Goal: Transaction & Acquisition: Obtain resource

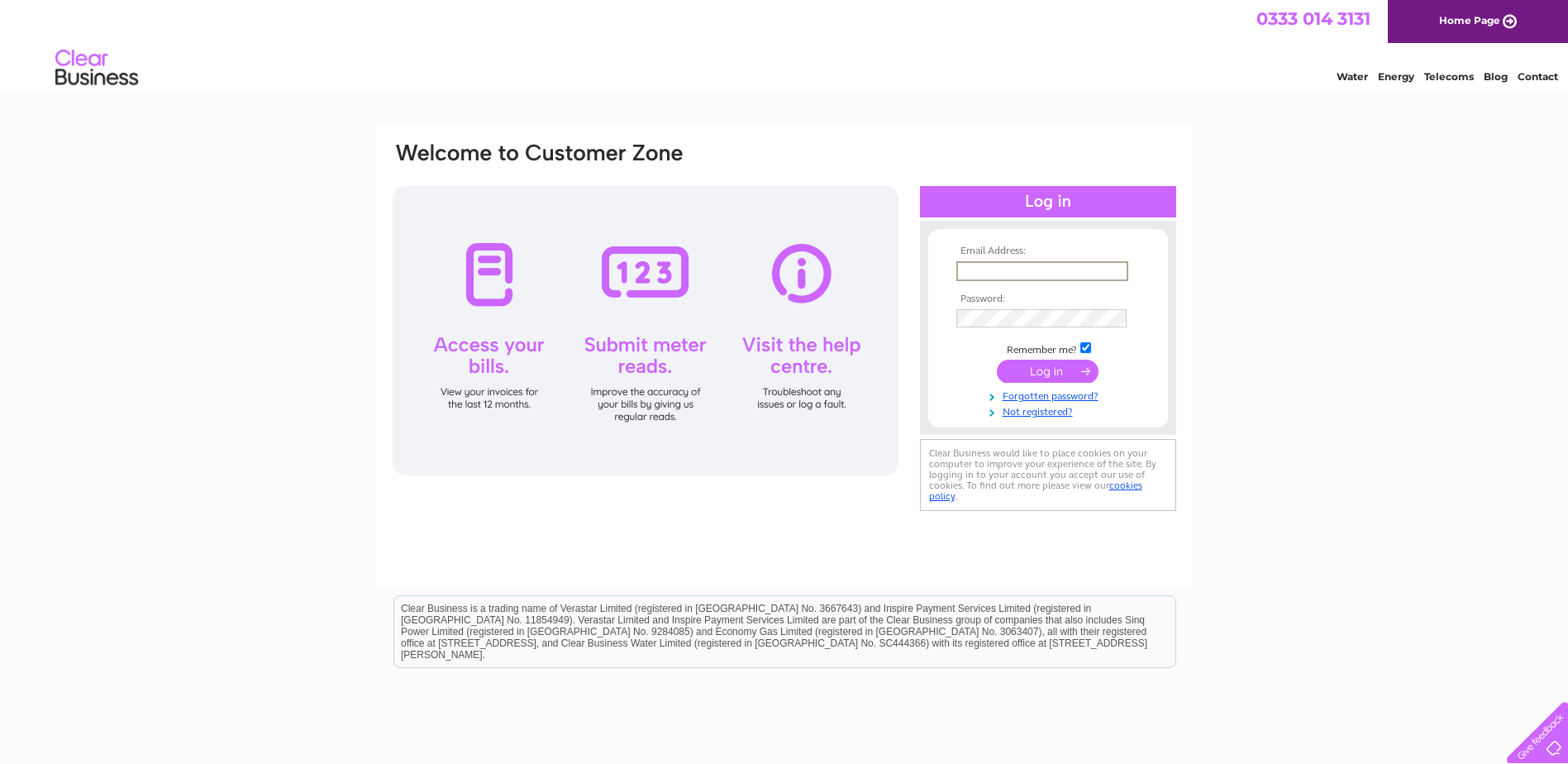
type input "info@doigmotorengineers.co.uk"
click at [997, 360] on input "submit" at bounding box center [1048, 371] width 102 height 23
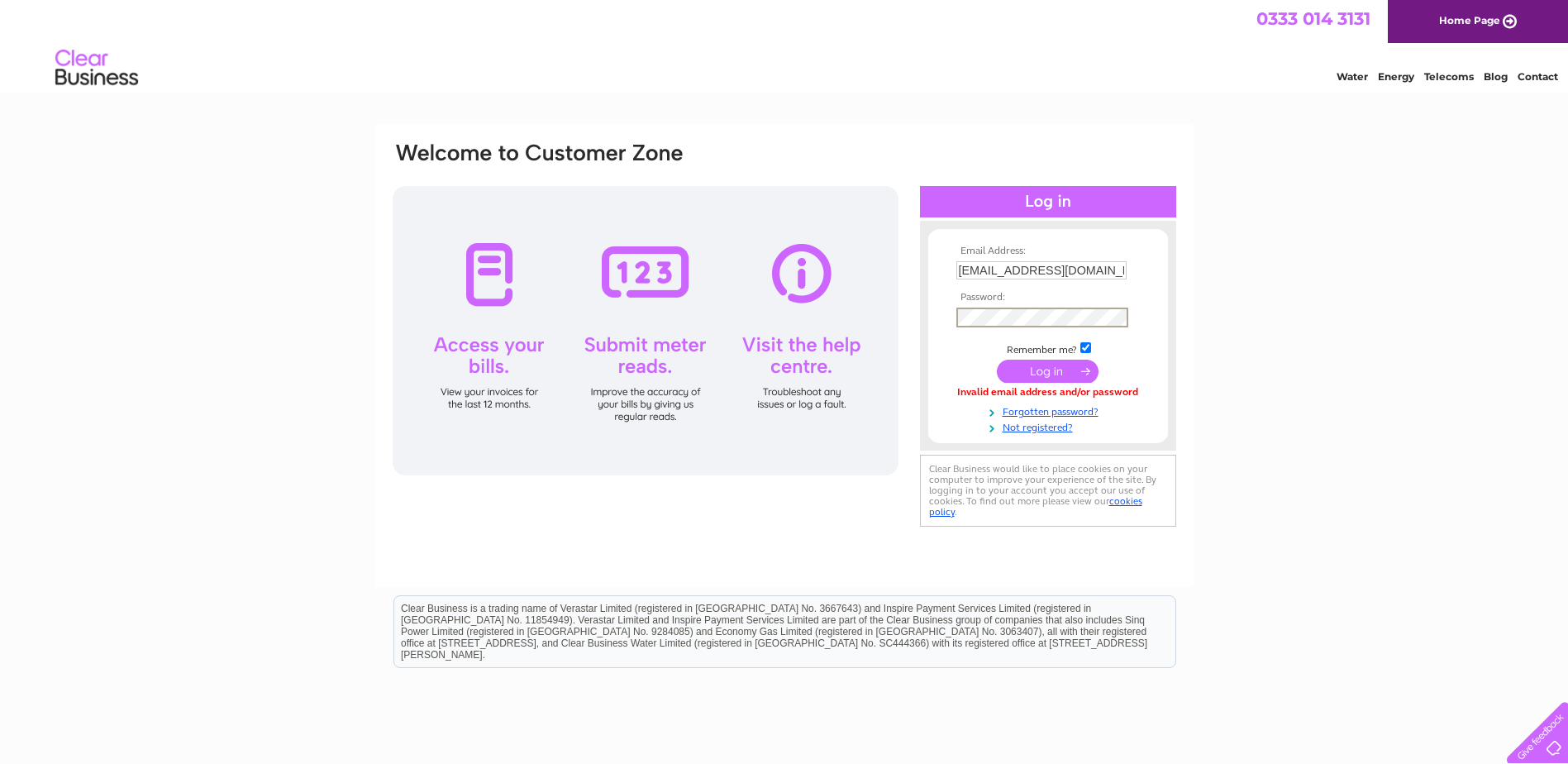
click at [997, 360] on input "submit" at bounding box center [1048, 371] width 102 height 23
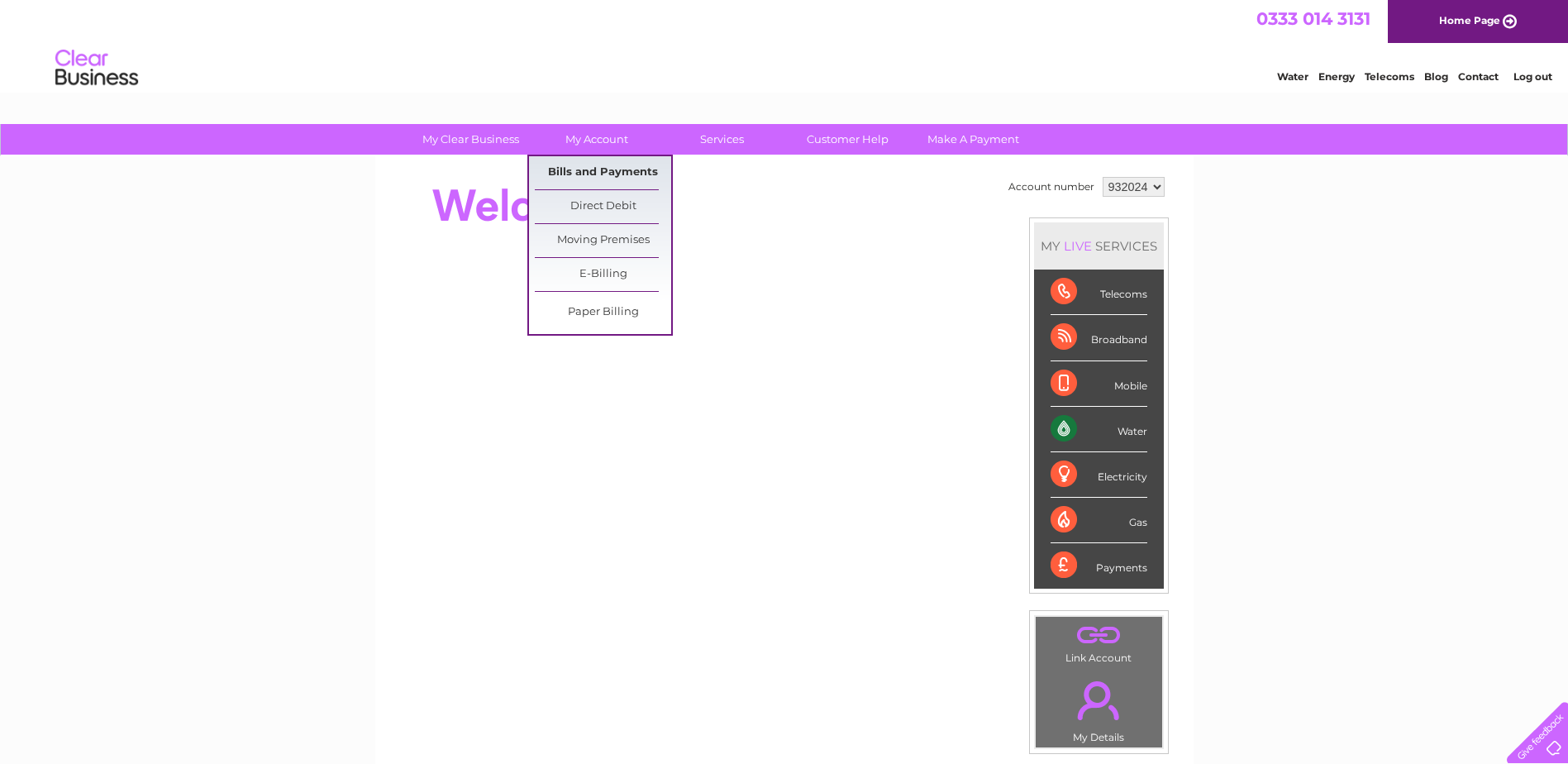
click at [576, 180] on link "Bills and Payments" at bounding box center [603, 173] width 137 height 33
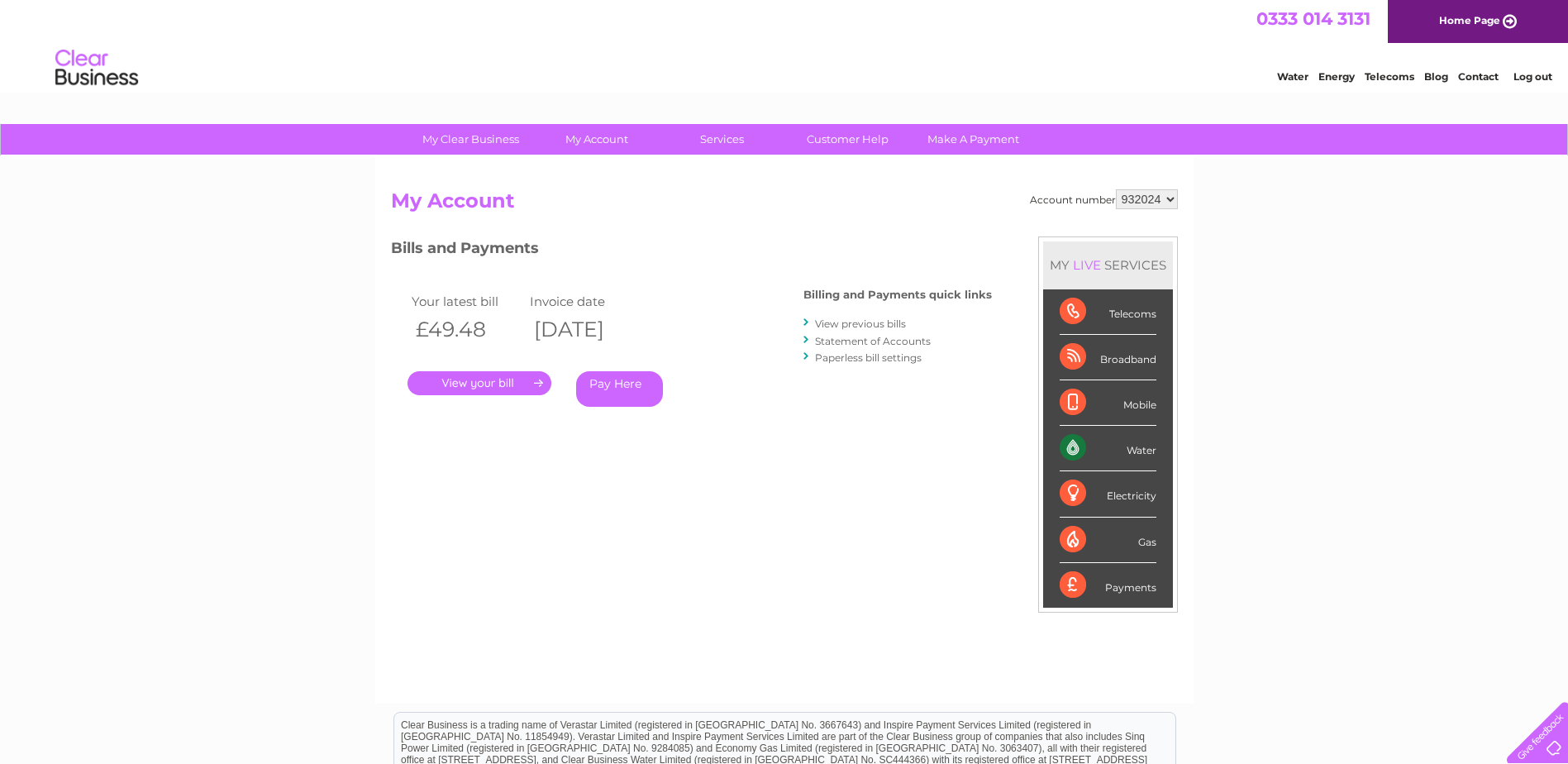
click at [516, 377] on link "." at bounding box center [479, 383] width 144 height 24
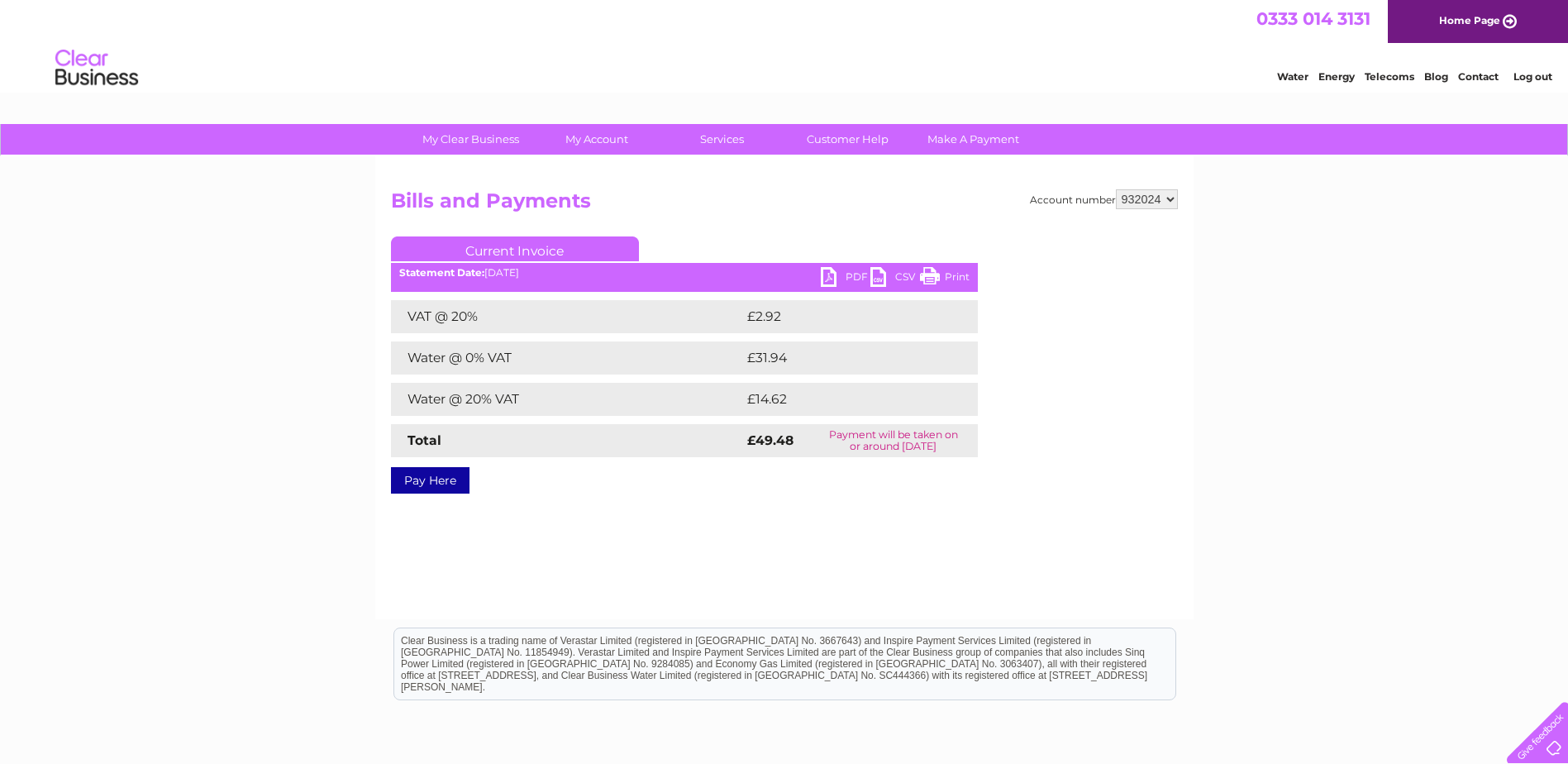
click at [838, 278] on link "PDF" at bounding box center [845, 279] width 49 height 24
